Goal: Browse casually: Explore the website without a specific task or goal

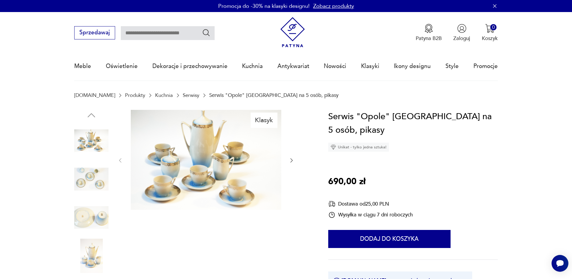
click at [292, 158] on icon "button" at bounding box center [292, 160] width 6 height 6
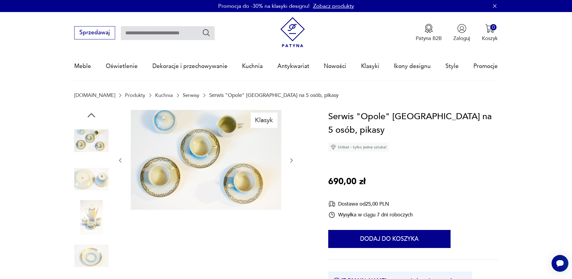
click at [292, 158] on icon "button" at bounding box center [292, 160] width 6 height 6
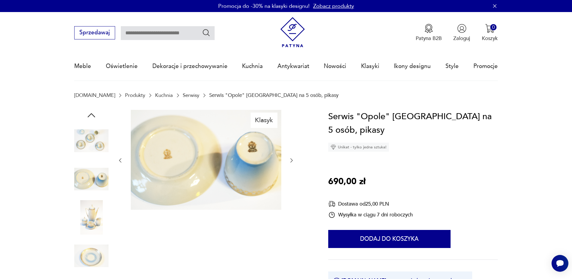
click at [292, 158] on icon "button" at bounding box center [292, 160] width 6 height 6
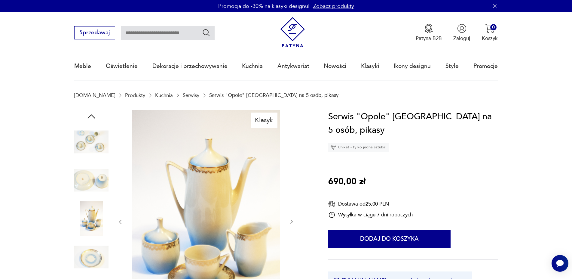
click at [292, 158] on div at bounding box center [205, 222] width 177 height 224
click at [290, 221] on icon "button" at bounding box center [292, 222] width 6 height 6
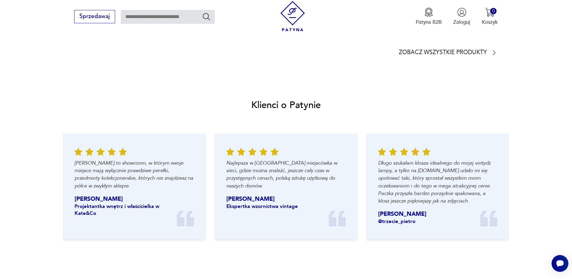
scroll to position [57, 0]
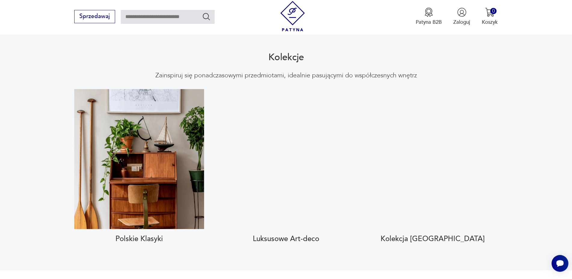
scroll to position [631, 0]
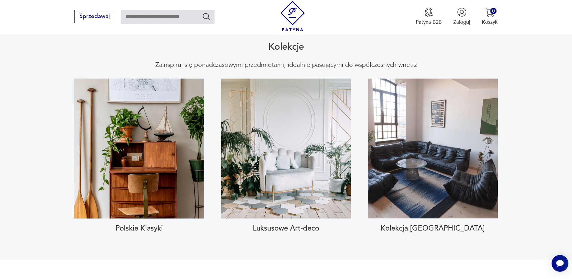
click at [144, 224] on h3 "Polskie Klasyki" at bounding box center [139, 228] width 130 height 9
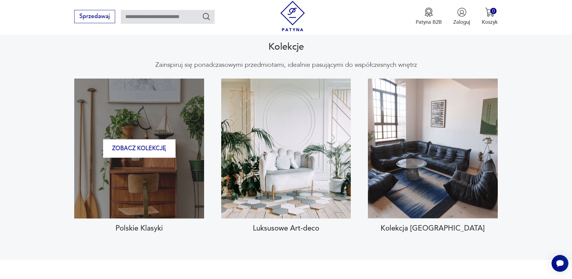
click at [145, 159] on div "Zobacz kolekcję" at bounding box center [139, 148] width 130 height 140
click at [151, 139] on button "Zobacz kolekcję" at bounding box center [139, 148] width 72 height 18
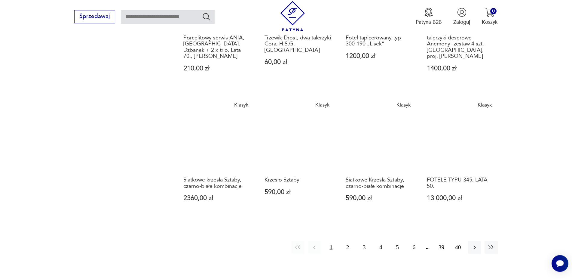
scroll to position [489, 0]
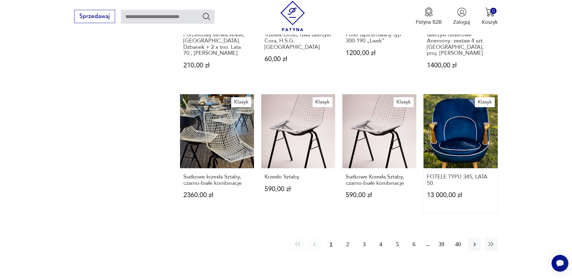
click at [480, 121] on link "Klasyk FOTELE TYPU 345, LATA 50. 13 000,00 zł" at bounding box center [461, 153] width 74 height 118
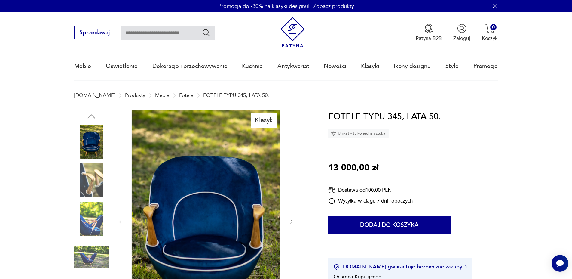
click at [293, 221] on icon "button" at bounding box center [292, 222] width 6 height 6
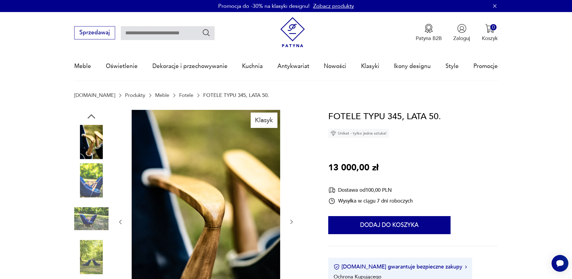
click at [293, 221] on icon "button" at bounding box center [292, 222] width 6 height 6
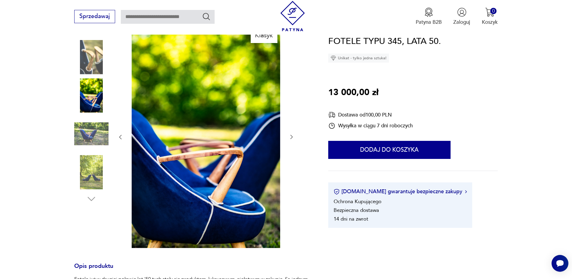
scroll to position [102, 0]
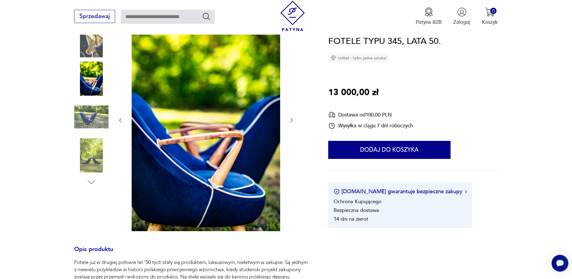
click at [98, 120] on img at bounding box center [91, 117] width 34 height 34
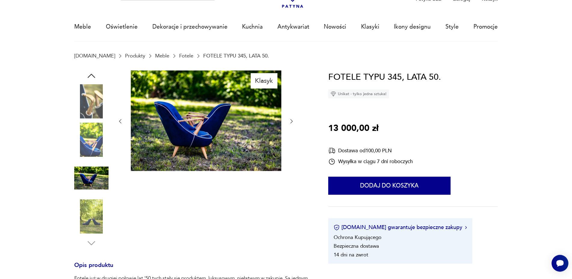
scroll to position [31, 0]
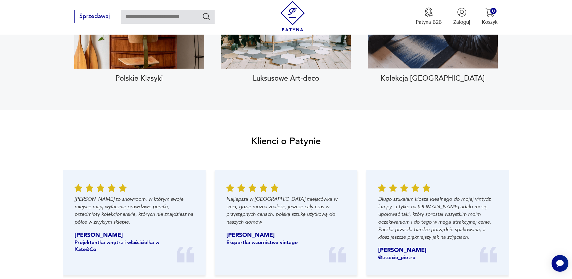
scroll to position [709, 0]
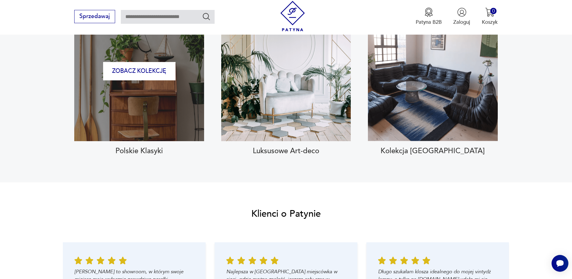
click at [154, 85] on div "Zobacz kolekcję" at bounding box center [139, 71] width 130 height 140
click at [171, 67] on button "Zobacz kolekcję" at bounding box center [139, 71] width 72 height 18
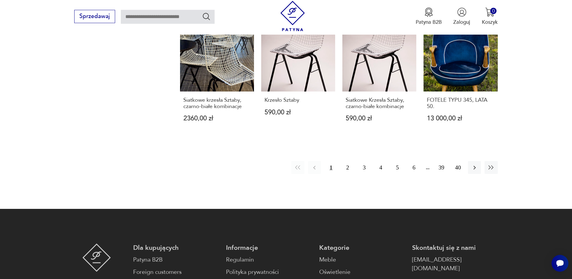
scroll to position [571, 0]
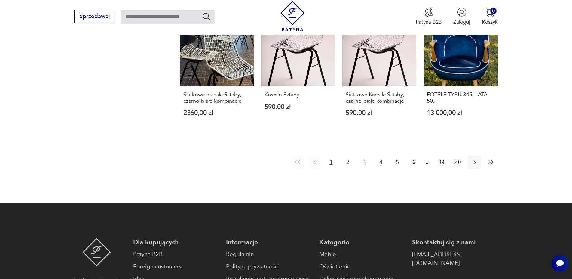
click at [489, 158] on icon "button" at bounding box center [491, 161] width 7 height 7
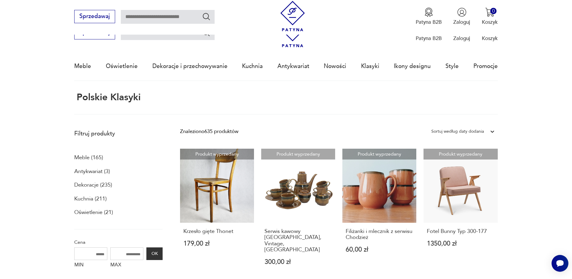
scroll to position [410, 0]
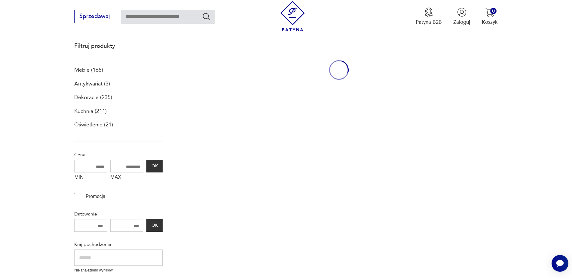
scroll to position [700, 0]
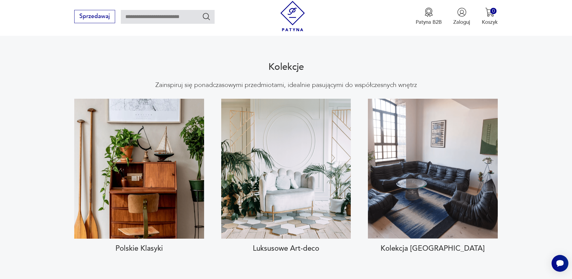
scroll to position [613, 0]
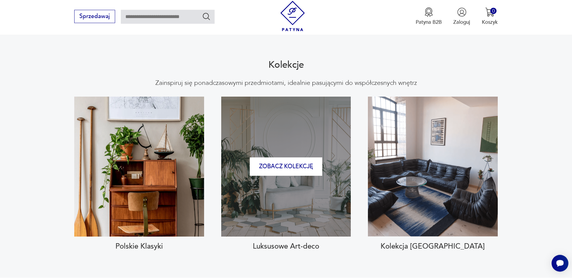
click at [286, 187] on div "Zobacz kolekcję" at bounding box center [286, 166] width 130 height 140
click at [292, 159] on button "Zobacz kolekcję" at bounding box center [286, 166] width 72 height 18
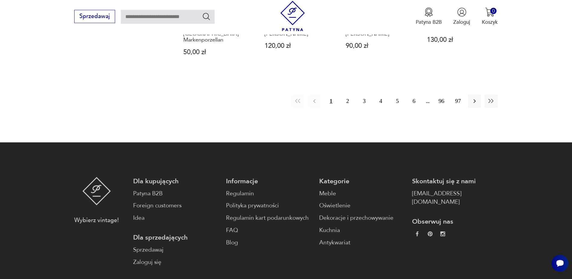
scroll to position [555, 0]
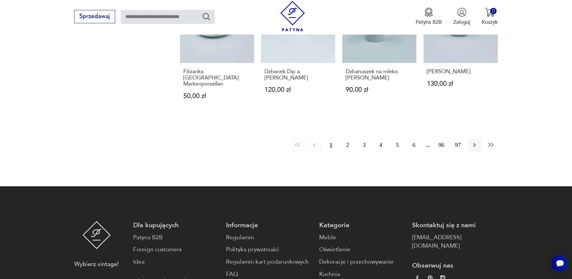
click at [491, 142] on icon "button" at bounding box center [491, 144] width 7 height 7
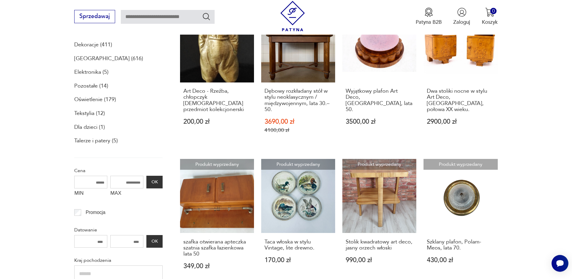
scroll to position [13, 0]
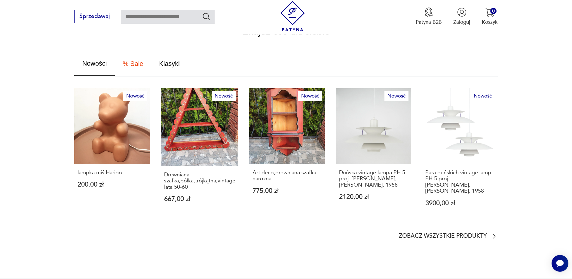
scroll to position [382, 0]
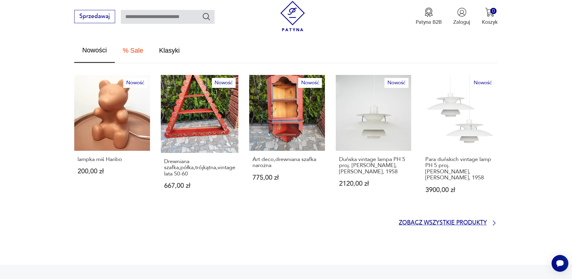
click at [492, 219] on icon at bounding box center [494, 222] width 7 height 7
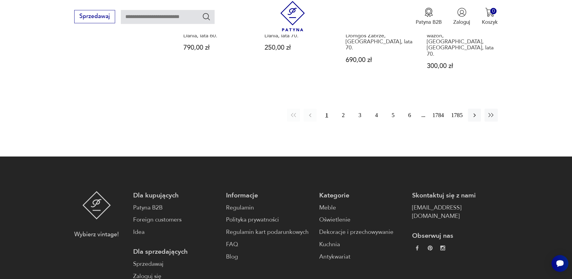
scroll to position [669, 0]
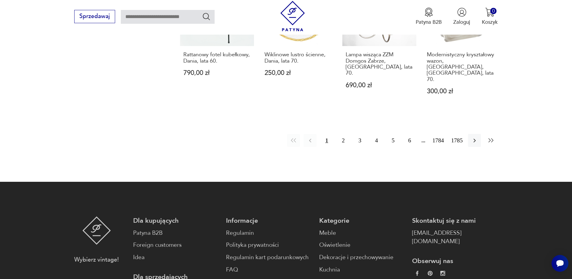
click at [490, 138] on icon "button" at bounding box center [490, 140] width 5 height 4
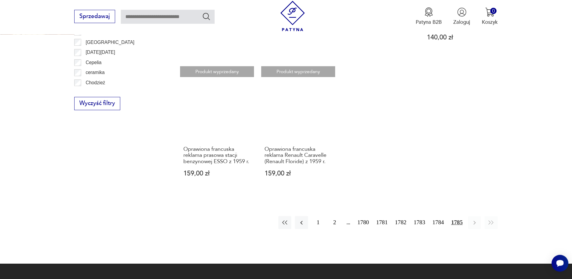
scroll to position [445, 0]
